Goal: Navigation & Orientation: Find specific page/section

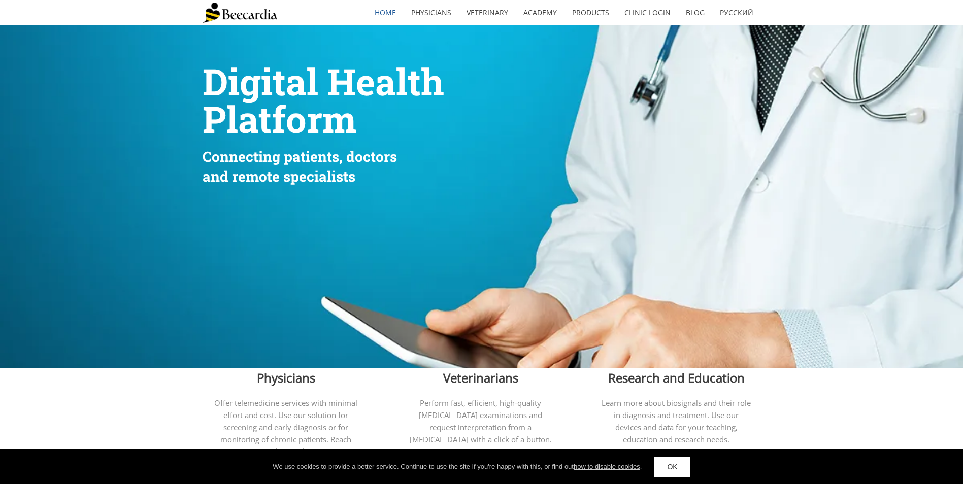
click at [683, 464] on link "OK" at bounding box center [672, 467] width 36 height 20
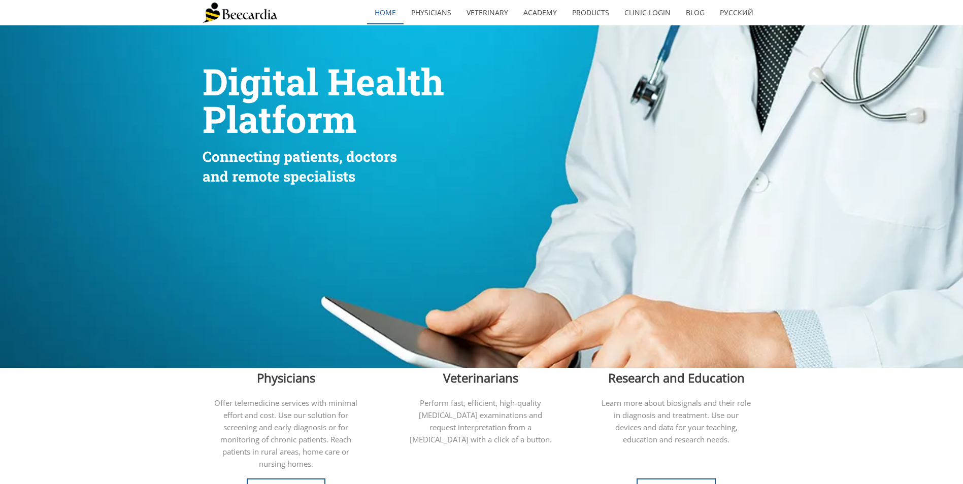
click at [381, 17] on link "home" at bounding box center [385, 12] width 37 height 23
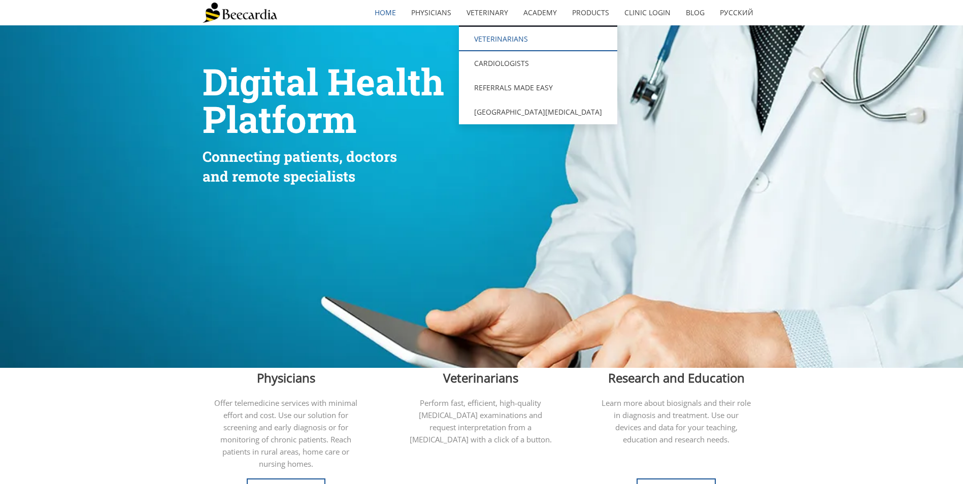
click at [500, 42] on link "Veterinarians" at bounding box center [538, 39] width 158 height 24
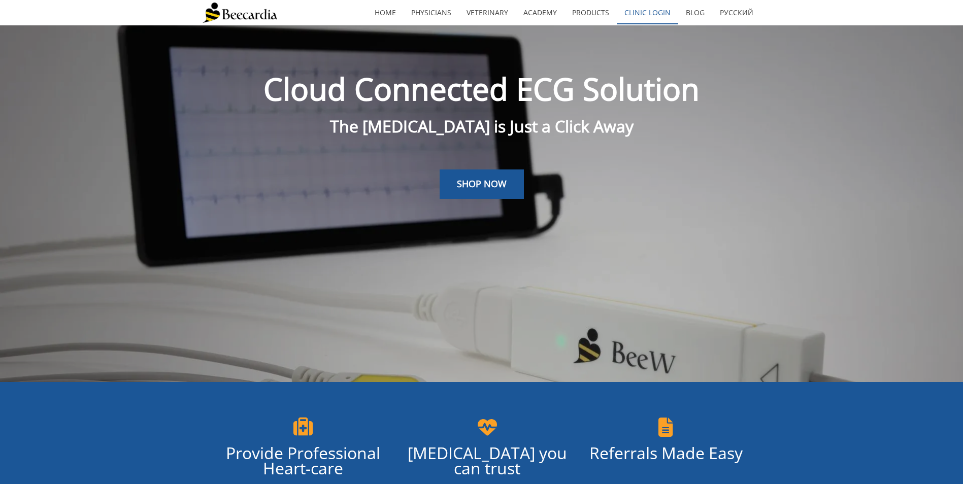
click at [659, 19] on link "Clinic Login" at bounding box center [647, 12] width 61 height 23
